Goal: Task Accomplishment & Management: Manage account settings

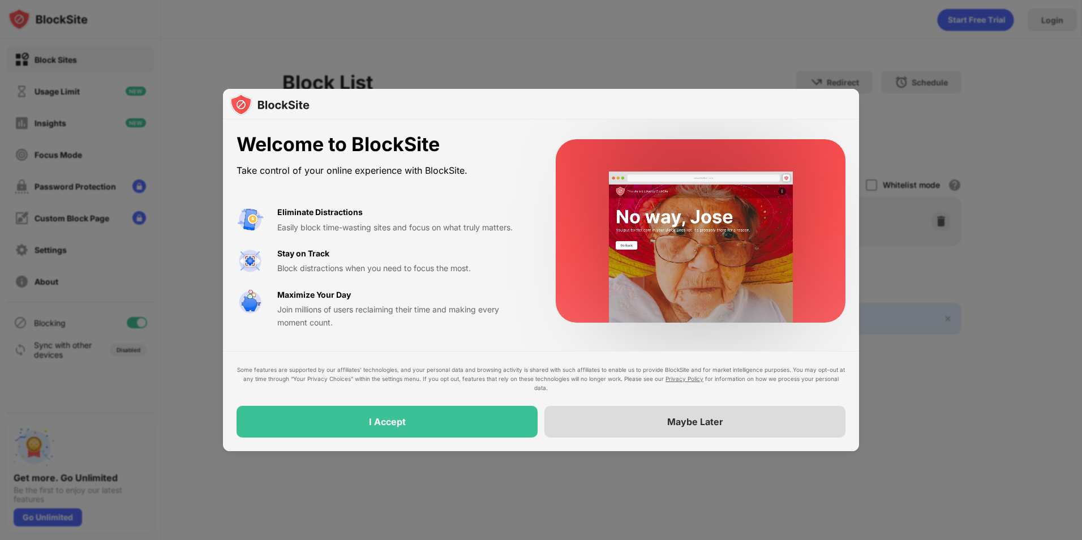
click at [640, 422] on div "Maybe Later" at bounding box center [694, 422] width 301 height 32
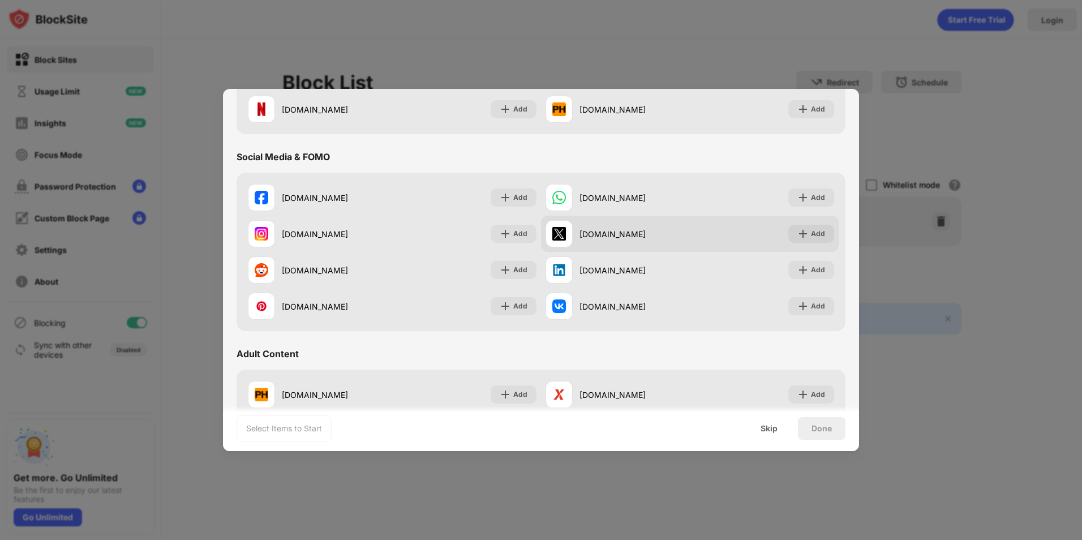
scroll to position [339, 0]
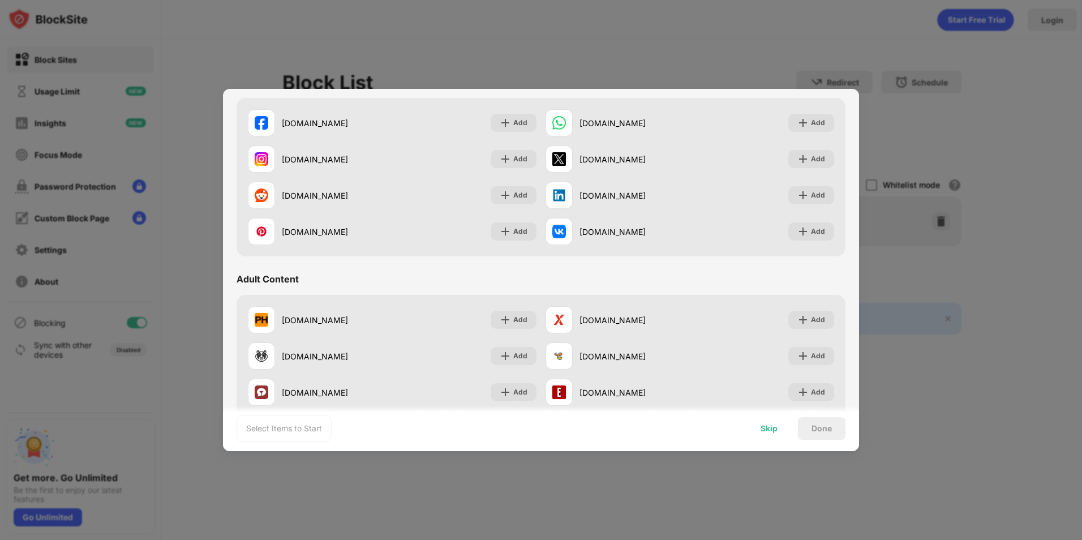
click at [769, 425] on div "Skip" at bounding box center [768, 428] width 17 height 9
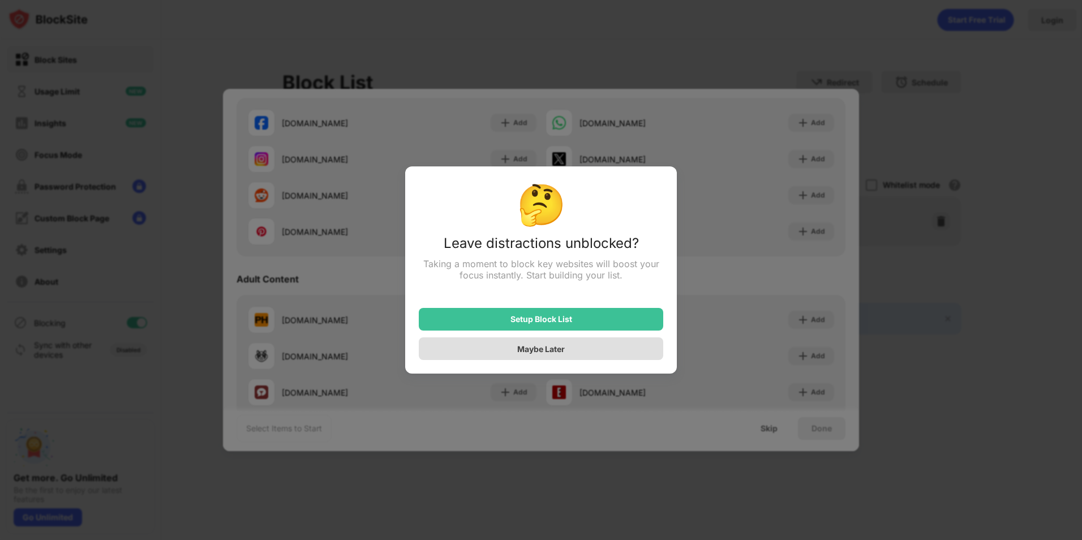
click at [594, 349] on div "Maybe Later" at bounding box center [541, 348] width 244 height 23
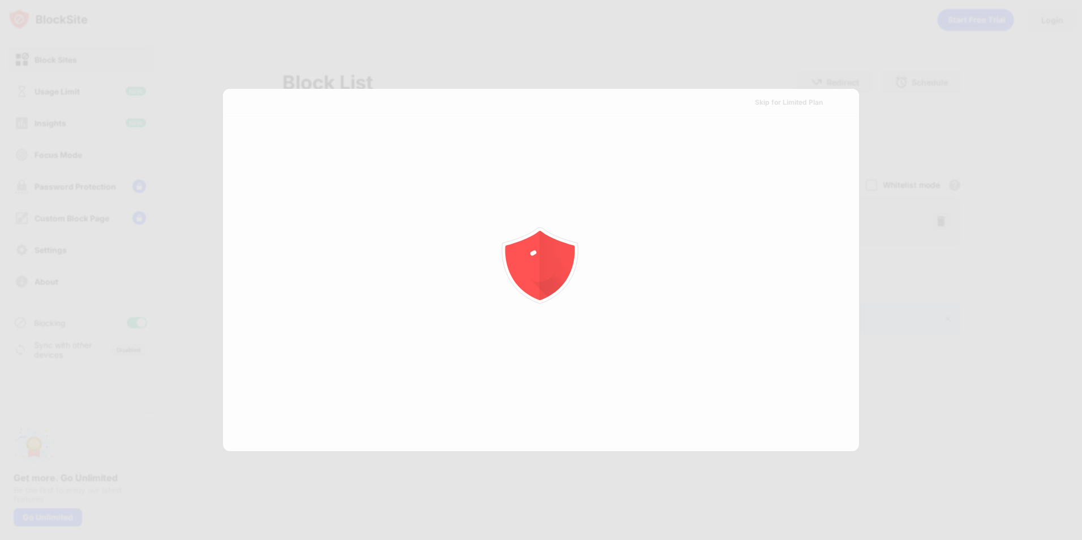
scroll to position [0, 0]
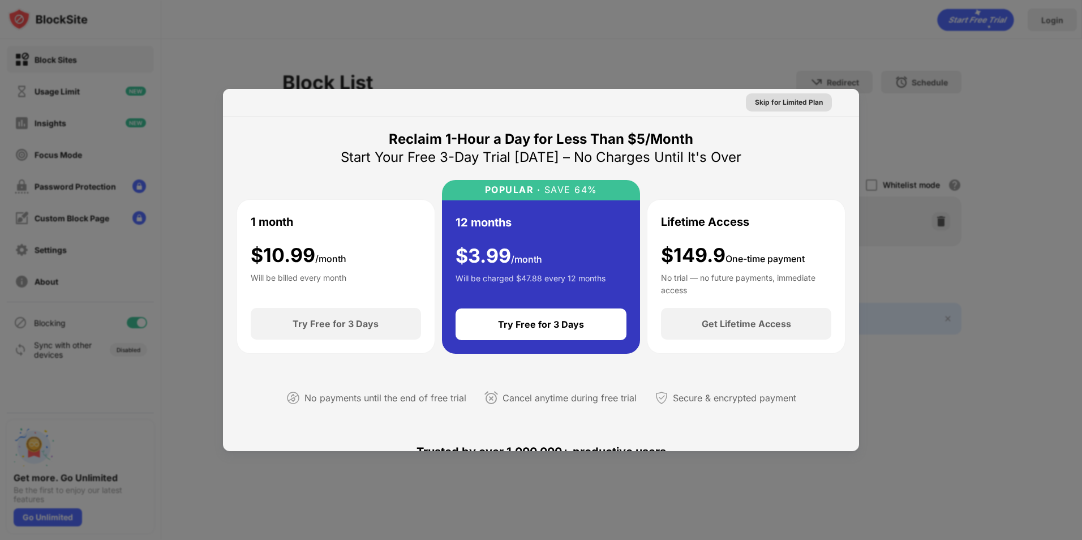
click at [785, 101] on div "Skip for Limited Plan" at bounding box center [789, 102] width 68 height 11
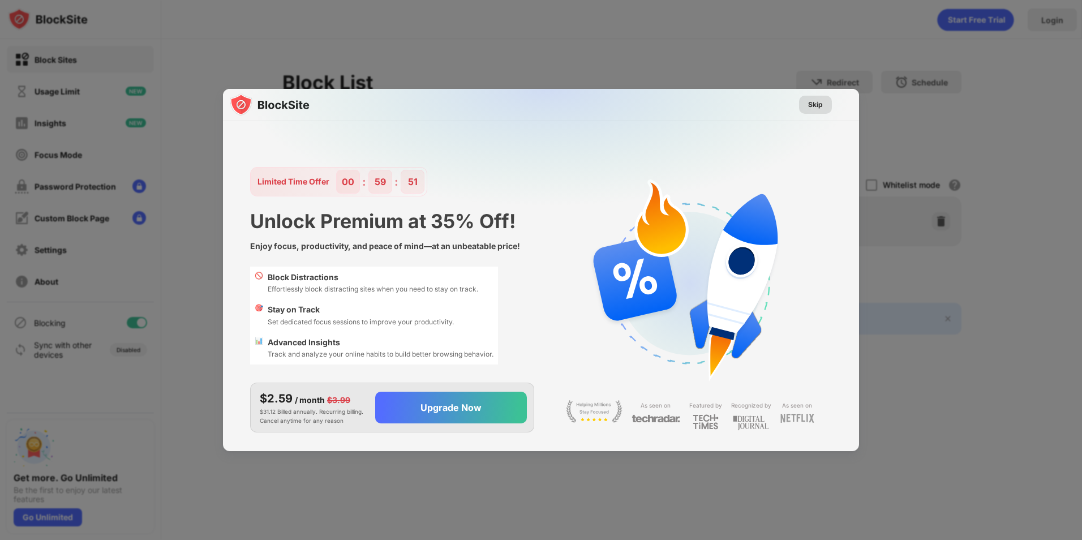
click at [810, 106] on div "Skip" at bounding box center [815, 104] width 15 height 11
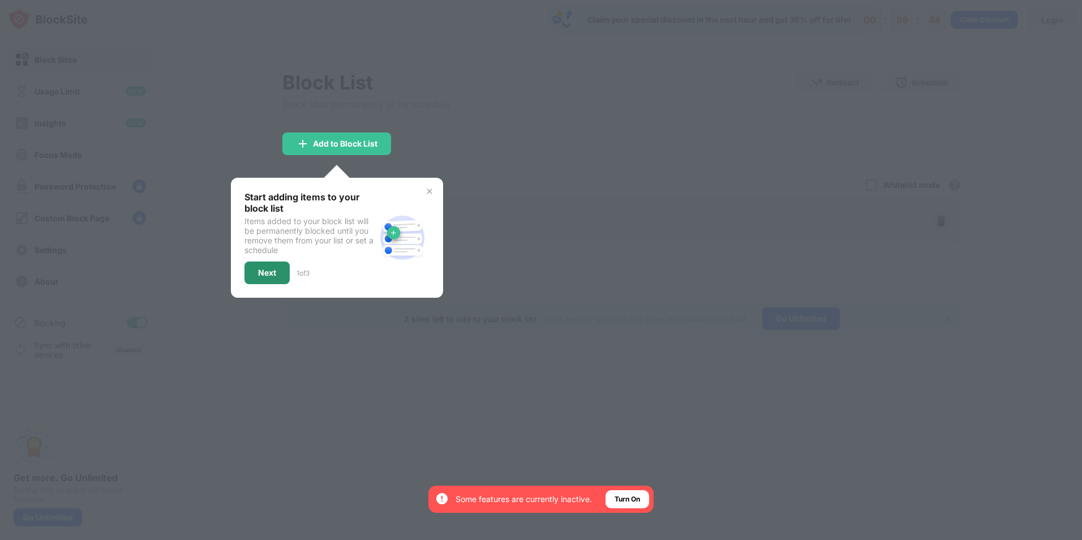
click at [280, 278] on div "Next" at bounding box center [266, 272] width 45 height 23
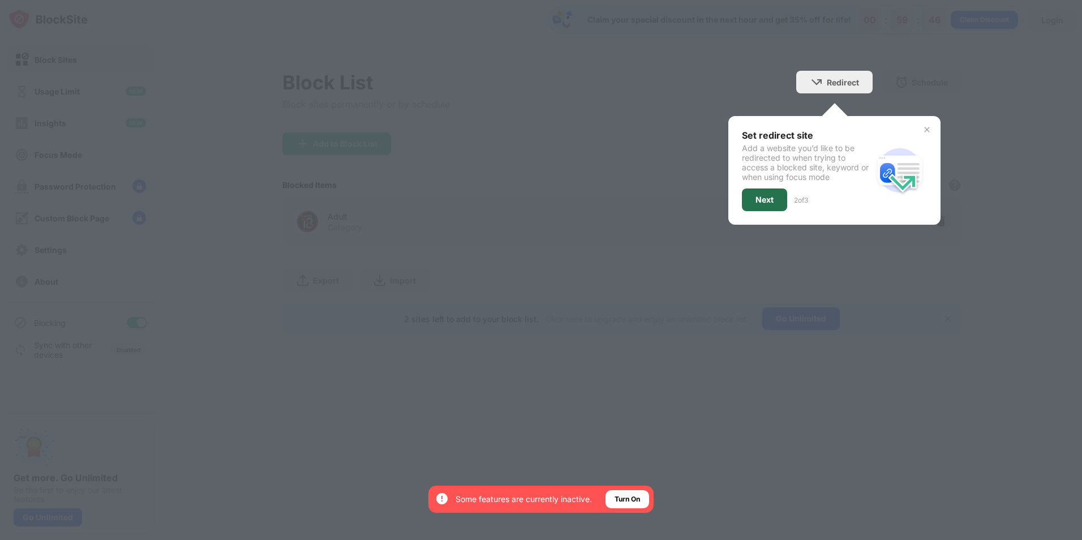
click at [782, 196] on div "Next" at bounding box center [764, 199] width 45 height 23
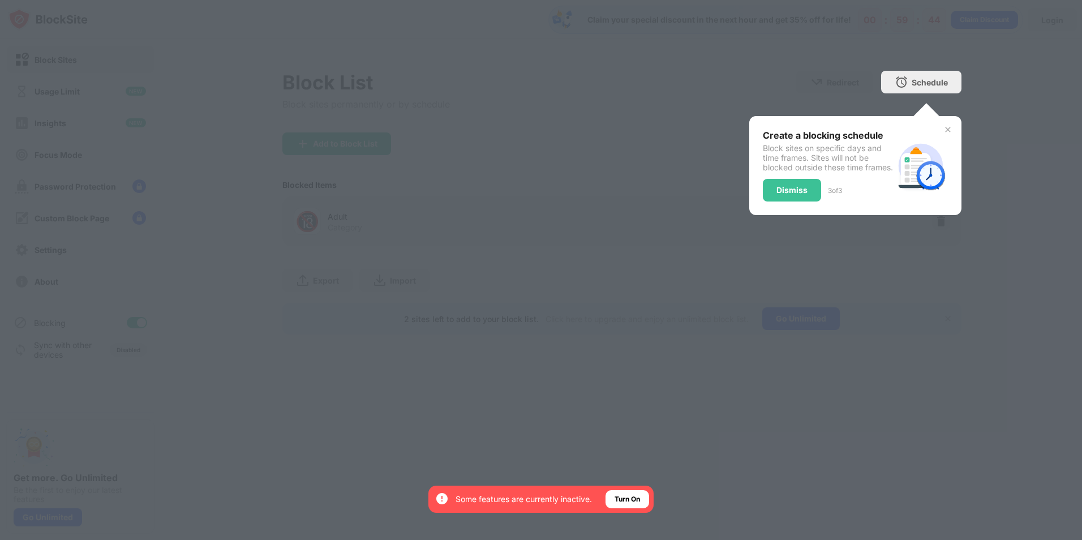
click at [945, 130] on img at bounding box center [947, 129] width 9 height 9
